Goal: Task Accomplishment & Management: Complete application form

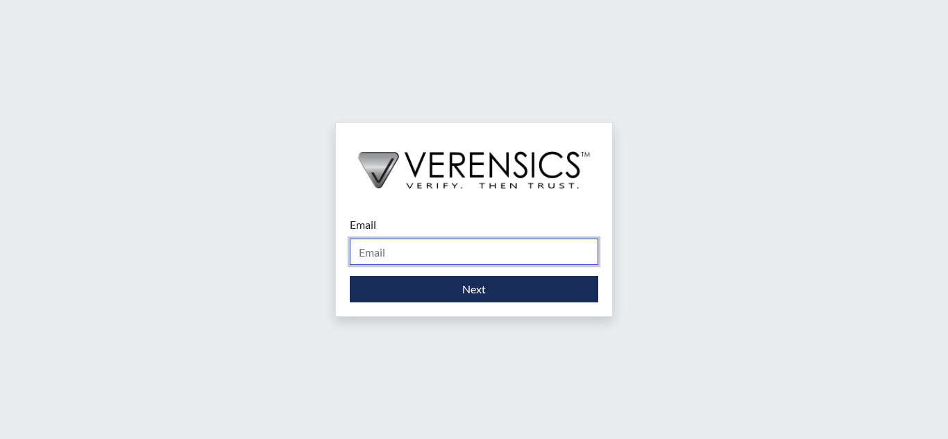
click at [438, 251] on input "Email" at bounding box center [474, 252] width 249 height 26
type input "[DOMAIN_NAME][EMAIL_ADDRESS][DOMAIN_NAME]"
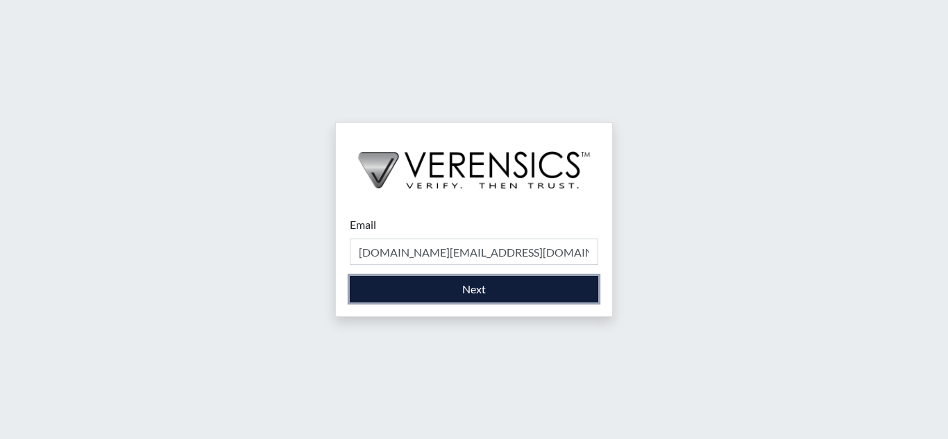
click at [373, 292] on button "Next" at bounding box center [474, 289] width 249 height 26
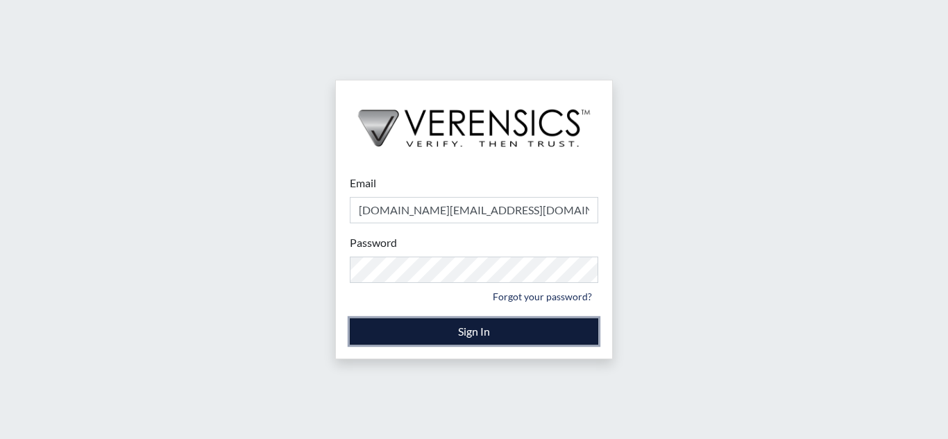
click at [433, 328] on button "Sign In" at bounding box center [474, 332] width 249 height 26
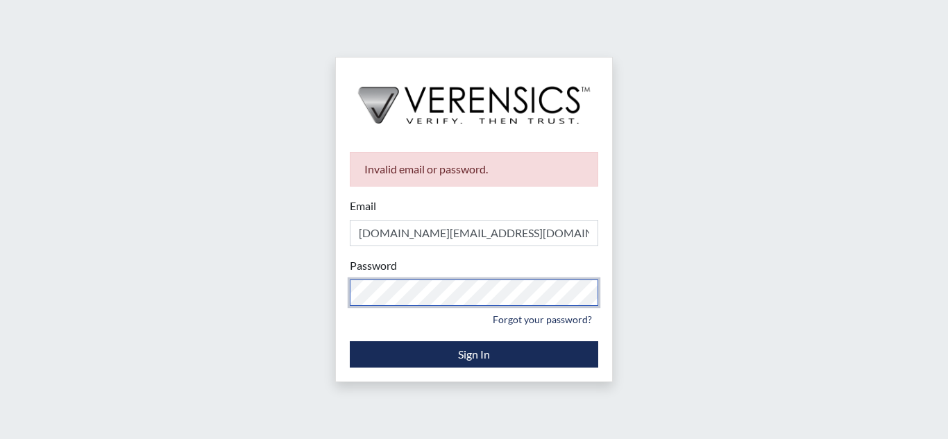
click at [326, 296] on div "Invalid email or password. Email [DOMAIN_NAME][EMAIL_ADDRESS][DOMAIN_NAME] Plea…" at bounding box center [474, 219] width 948 height 439
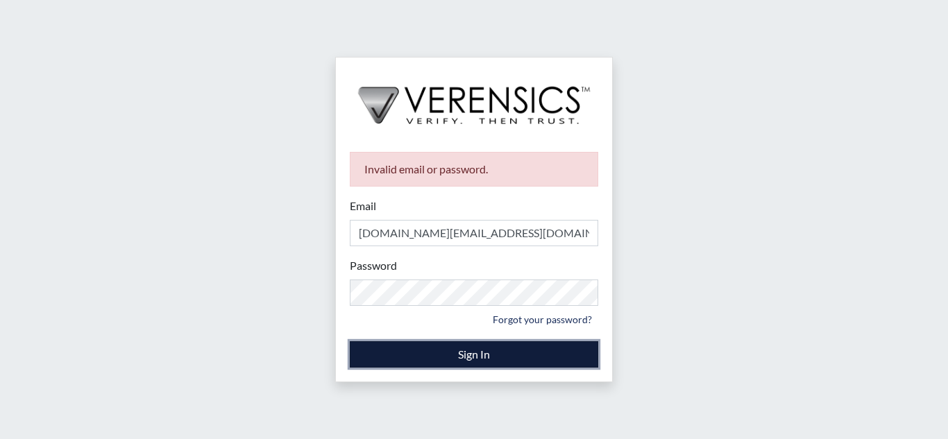
click at [471, 356] on button "Sign In" at bounding box center [474, 355] width 249 height 26
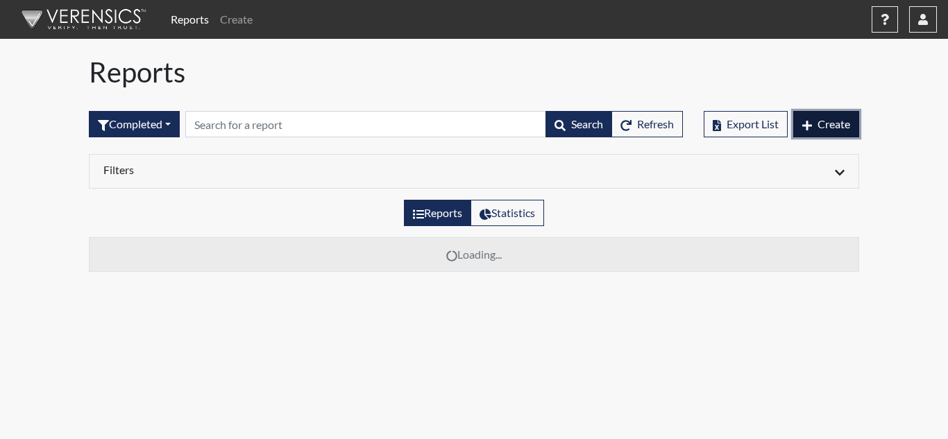
click at [821, 115] on button "Create" at bounding box center [826, 124] width 66 height 26
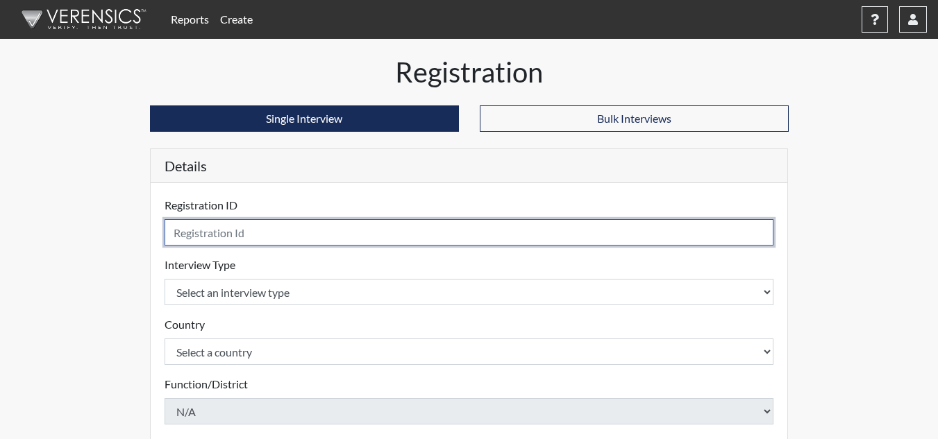
click at [310, 224] on input "text" at bounding box center [469, 232] width 609 height 26
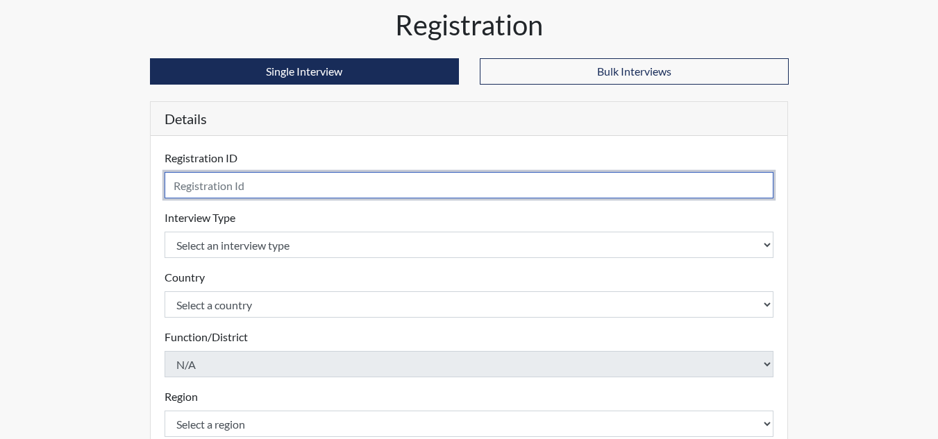
scroll to position [69, 0]
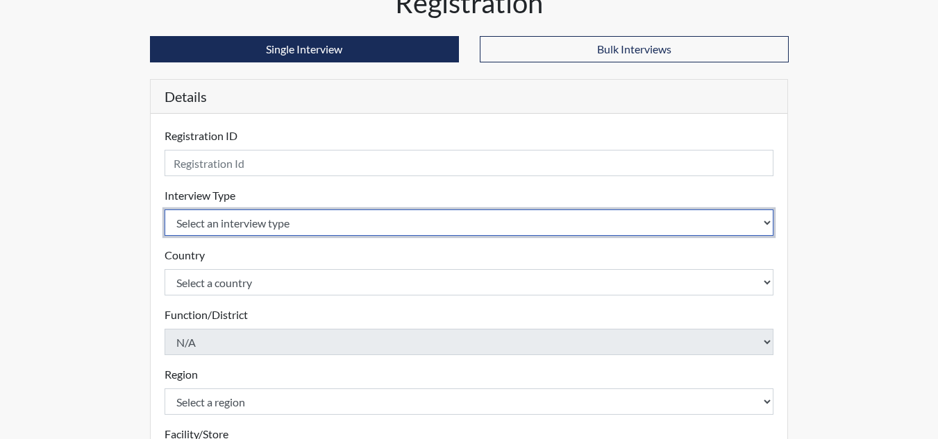
click at [235, 227] on select "Select an interview type Corrections Pre-Employment" at bounding box center [469, 223] width 609 height 26
select select "ff733e93-e1bf-11ea-9c9f-0eff0cf7eb8f"
click at [165, 210] on select "Select an interview type Corrections Pre-Employment" at bounding box center [469, 223] width 609 height 26
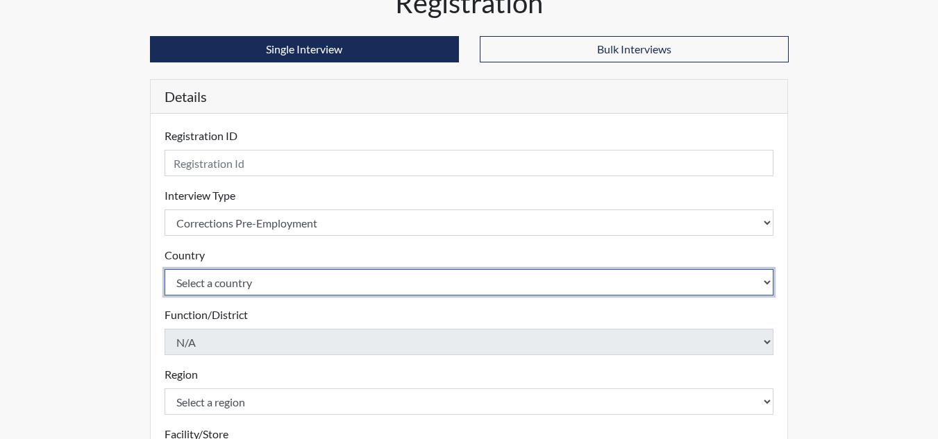
click at [236, 285] on select "Select a country [GEOGRAPHIC_DATA] [GEOGRAPHIC_DATA]" at bounding box center [469, 282] width 609 height 26
select select "united-states-of-[GEOGRAPHIC_DATA]"
click at [165, 269] on select "Select a country [GEOGRAPHIC_DATA] [GEOGRAPHIC_DATA]" at bounding box center [469, 282] width 609 height 26
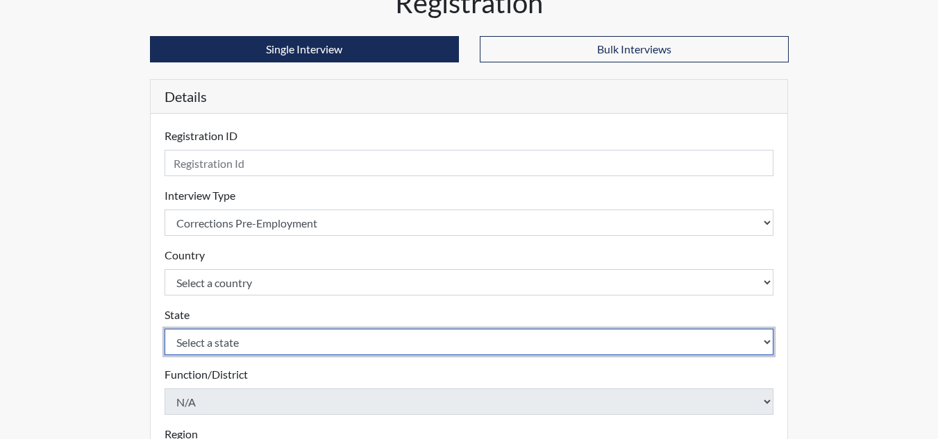
click at [224, 347] on select "Select a state [US_STATE] [US_STATE] [US_STATE] [US_STATE] [US_STATE] [US_STATE…" at bounding box center [469, 342] width 609 height 26
select select "GA"
click at [165, 329] on select "Select a state [US_STATE] [US_STATE] [US_STATE] [US_STATE] [US_STATE] [US_STATE…" at bounding box center [469, 342] width 609 height 26
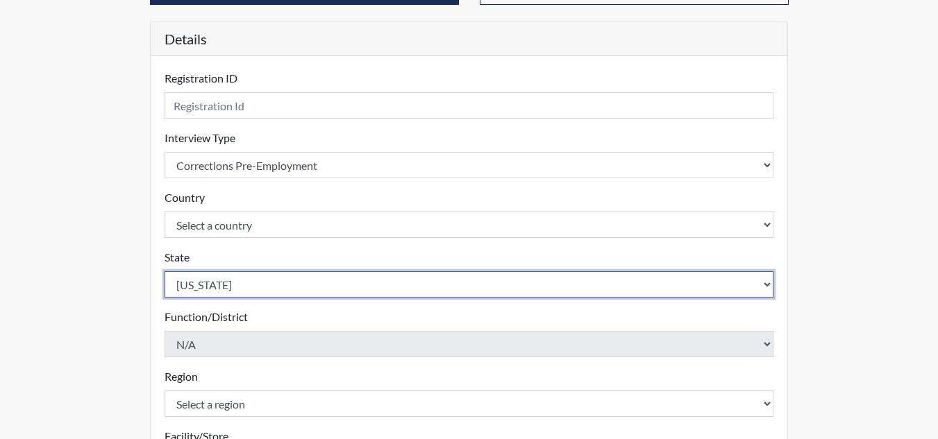
scroll to position [208, 0]
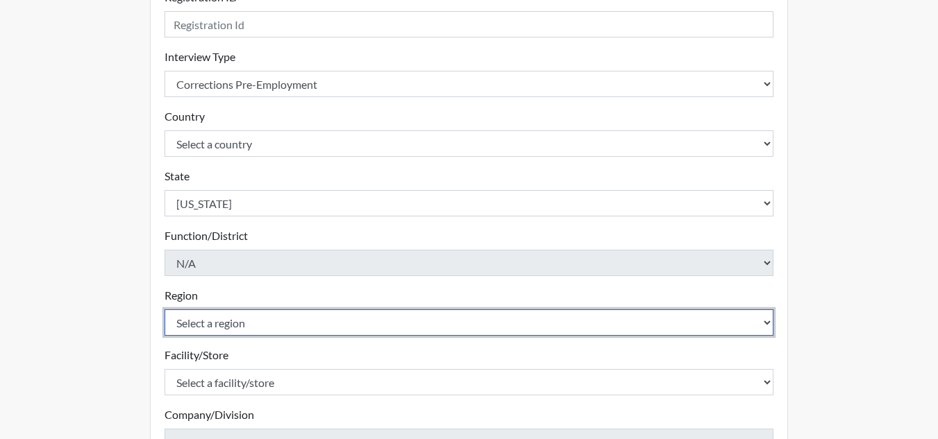
click at [215, 326] on select "Select a region [GEOGRAPHIC_DATA]" at bounding box center [469, 323] width 609 height 26
select select "51976826-f18e-4b67-8d3b-b0a0fa2f97ff"
click at [165, 310] on select "Select a region [GEOGRAPHIC_DATA]" at bounding box center [469, 323] width 609 height 26
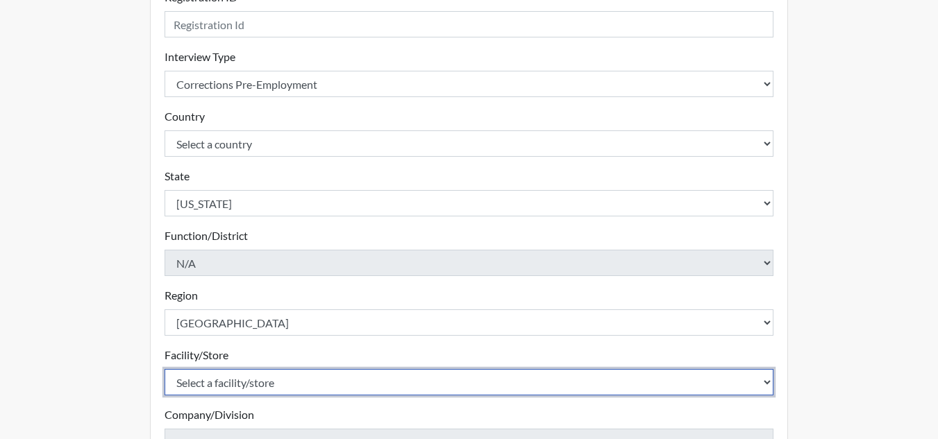
click at [226, 378] on select "Select a facility/store Macon SP" at bounding box center [469, 382] width 609 height 26
select select "6a4a1724-866d-454b-9e25-ee7249c0c1ec"
click at [165, 369] on select "Select a facility/store Macon SP" at bounding box center [469, 382] width 609 height 26
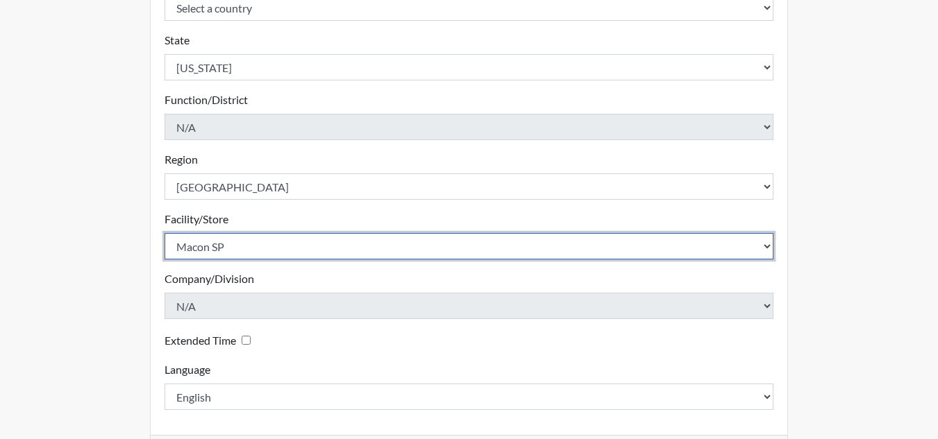
scroll to position [347, 0]
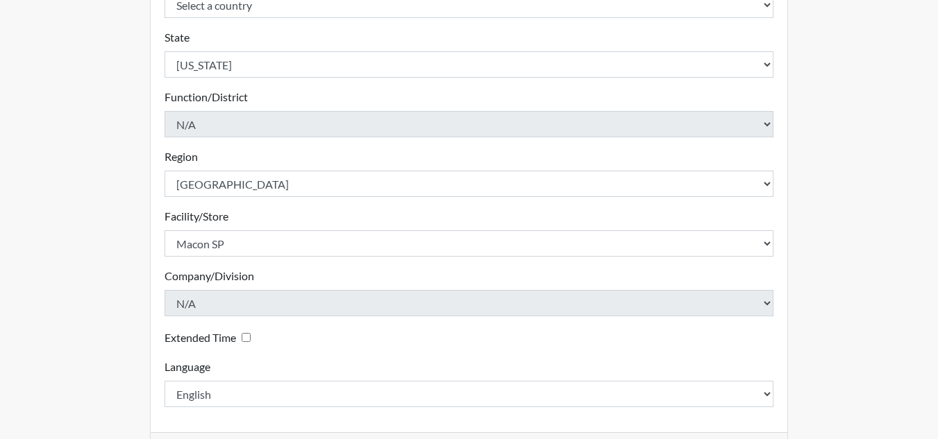
click at [348, 368] on div "Language English Spanish Please select a language." at bounding box center [469, 383] width 609 height 49
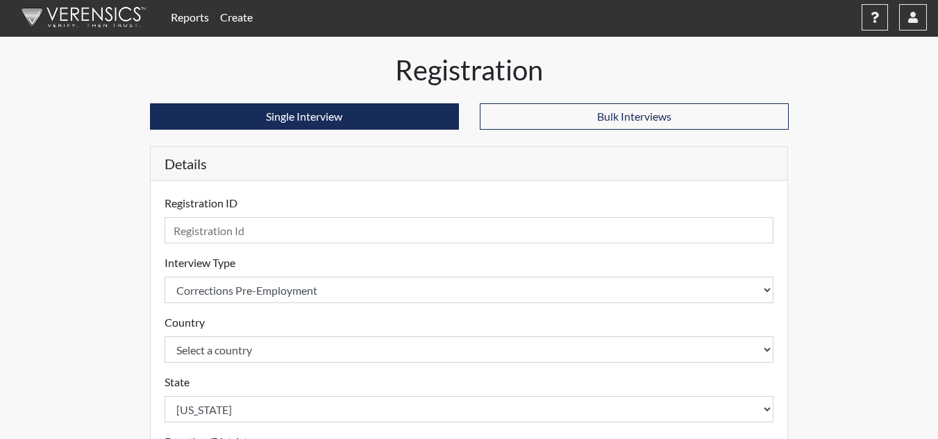
scroll to position [0, 0]
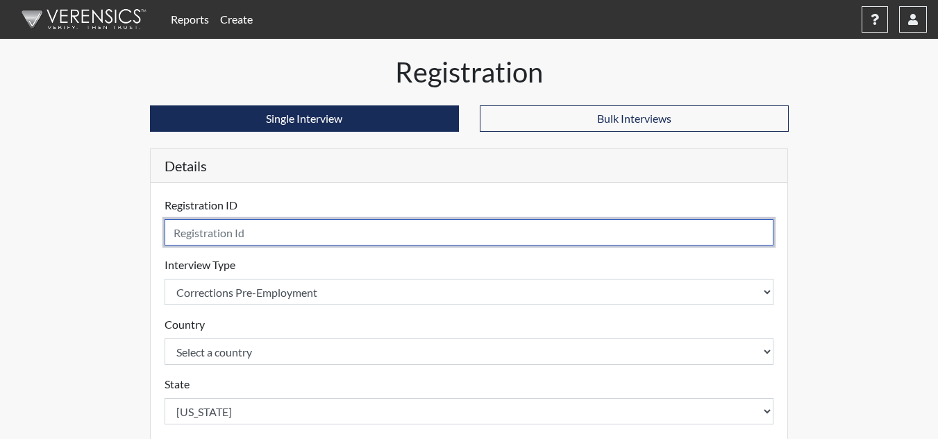
click at [233, 238] on input "text" at bounding box center [469, 232] width 609 height 26
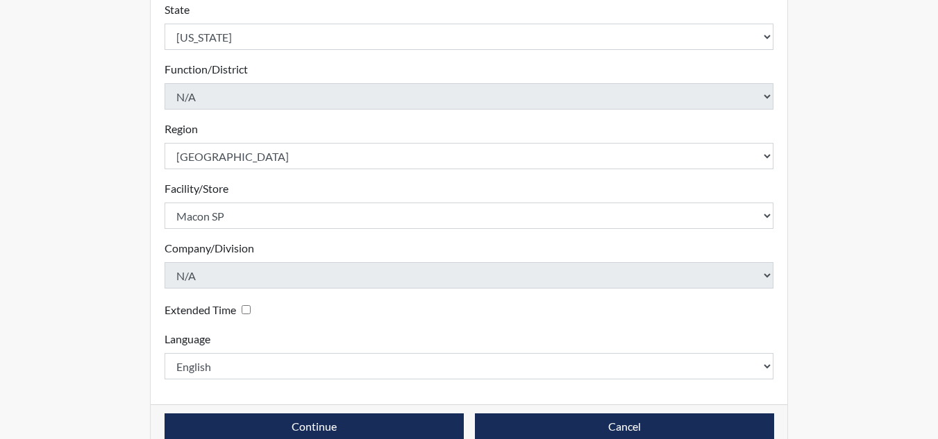
scroll to position [401, 0]
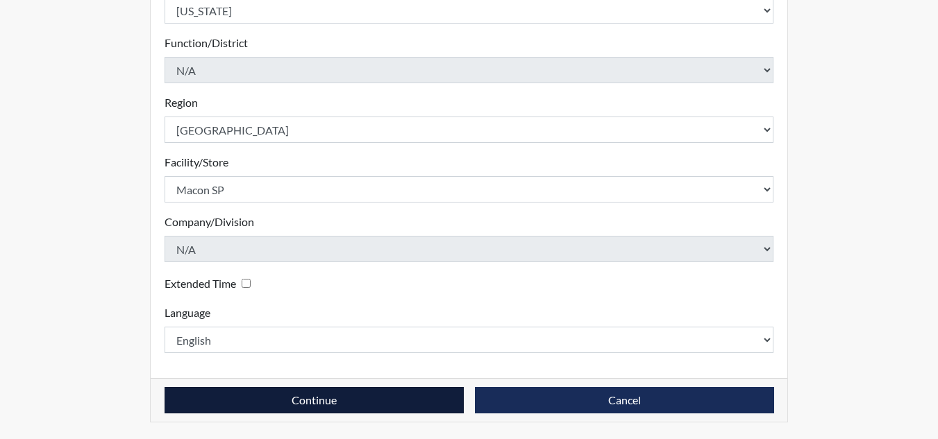
type input "sjg3304"
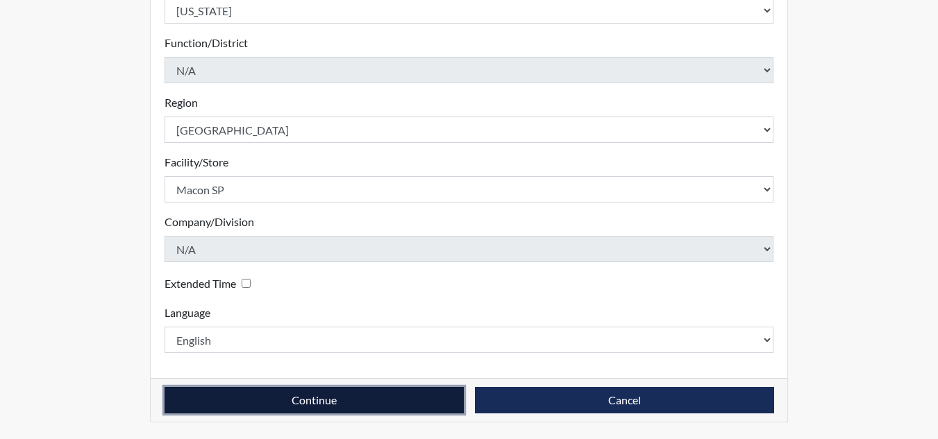
click at [332, 405] on button "Continue" at bounding box center [314, 400] width 299 height 26
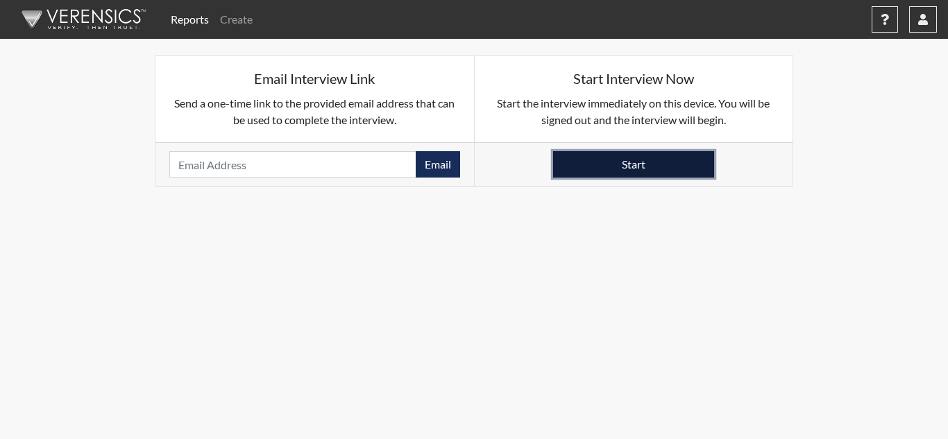
click at [621, 164] on button "Start" at bounding box center [633, 164] width 161 height 26
